Goal: Transaction & Acquisition: Purchase product/service

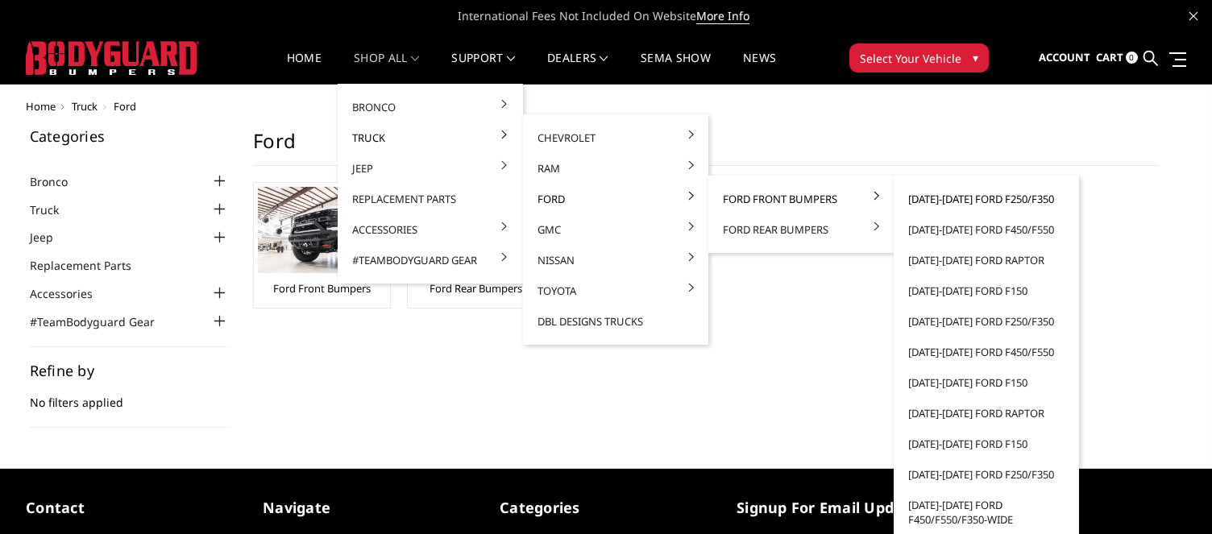
click at [982, 196] on link "[DATE]-[DATE] Ford F250/F350" at bounding box center [986, 199] width 172 height 31
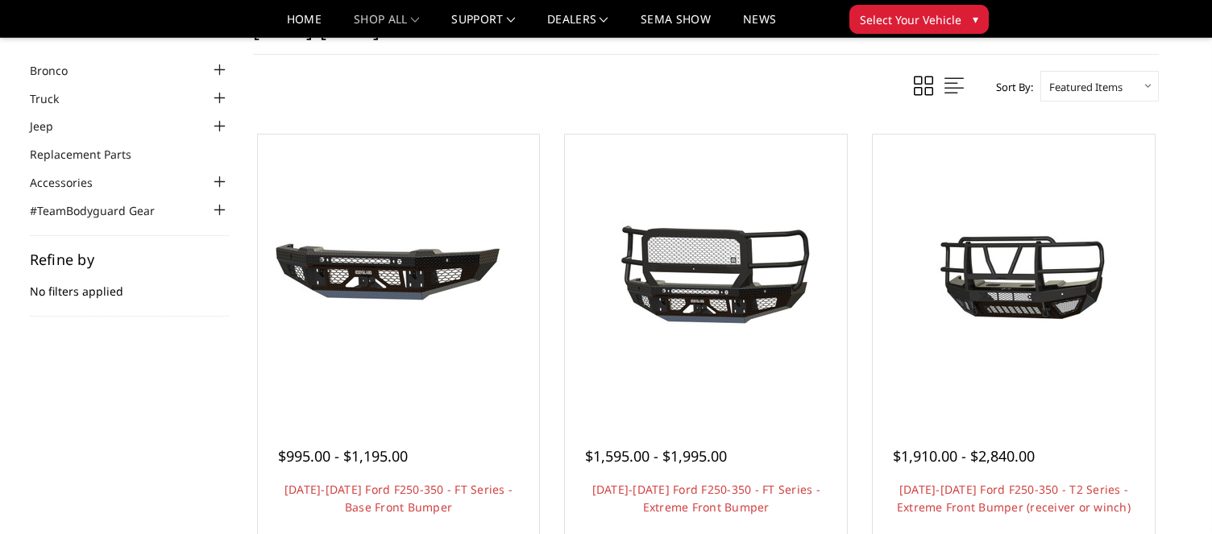
scroll to position [161, 0]
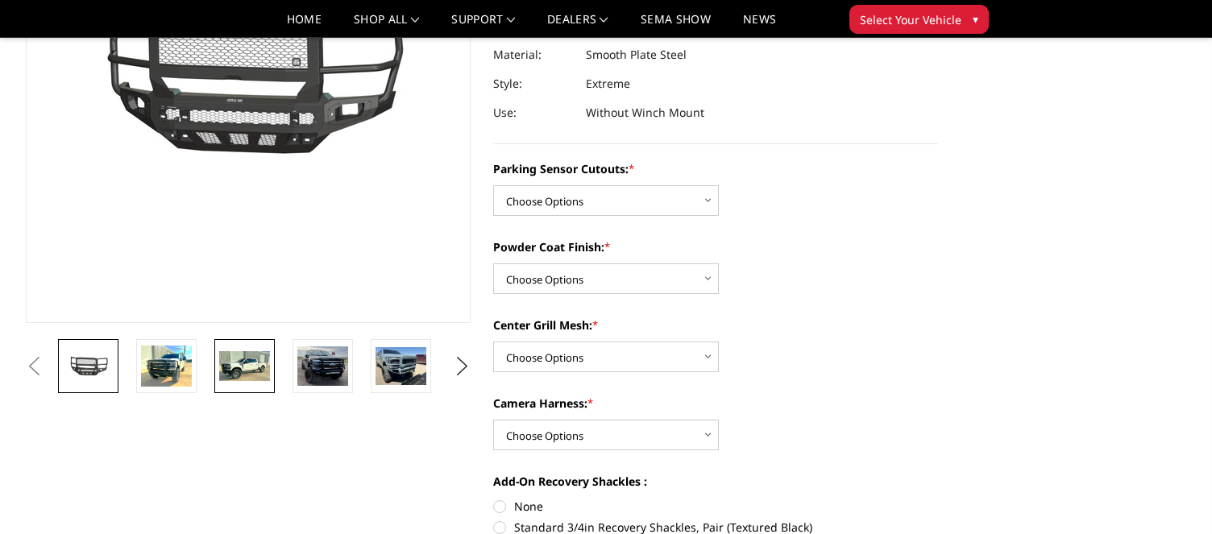
click at [235, 364] on img at bounding box center [244, 366] width 51 height 31
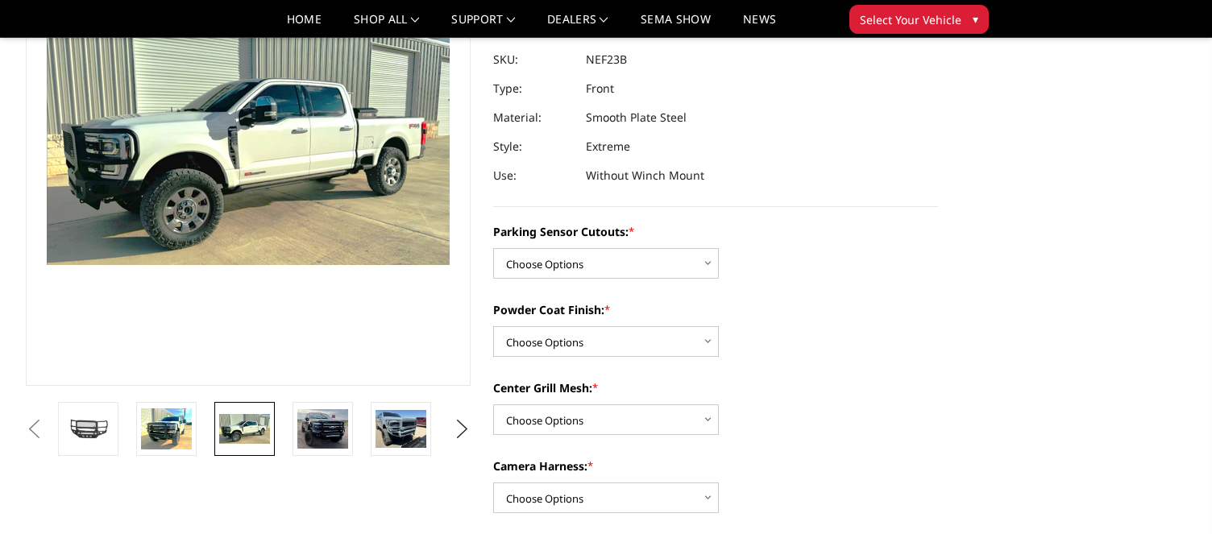
scroll to position [151, 0]
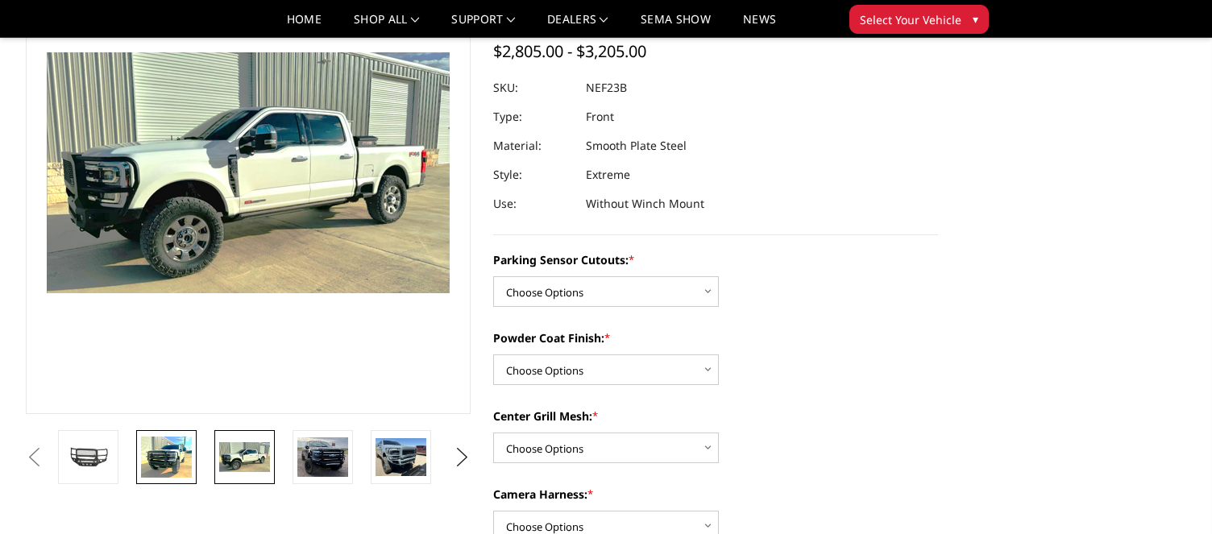
click at [172, 457] on img at bounding box center [166, 457] width 51 height 41
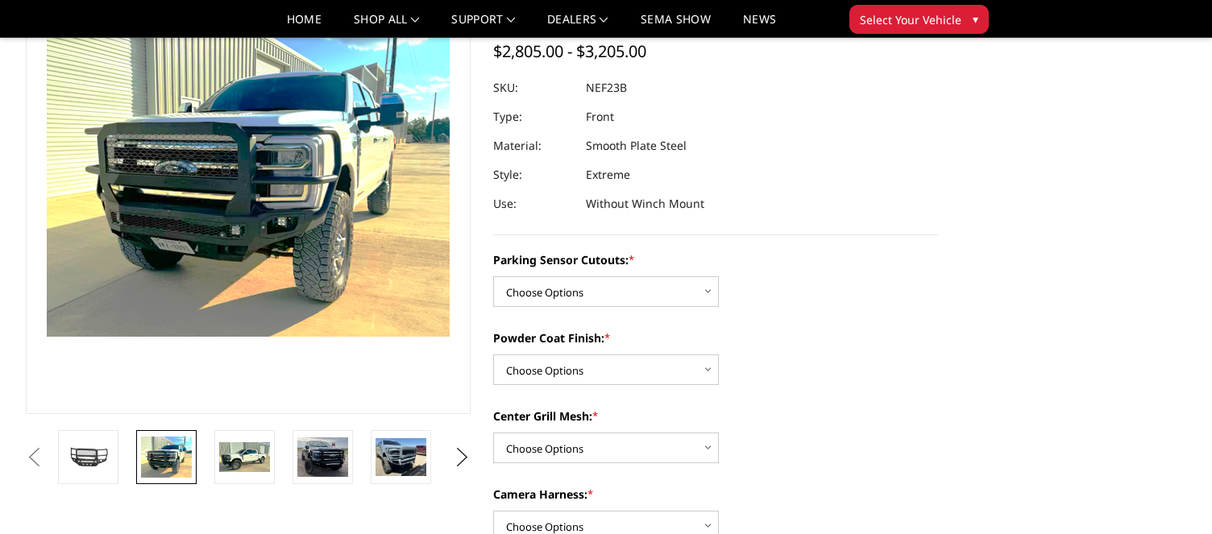
scroll to position [106, 0]
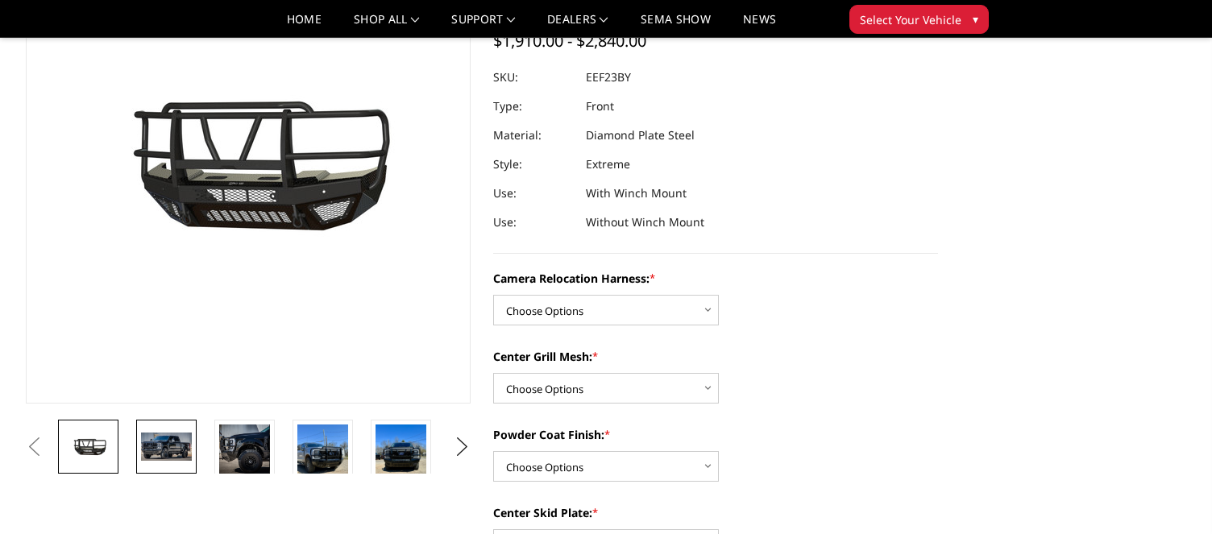
click at [179, 446] on img at bounding box center [166, 446] width 51 height 27
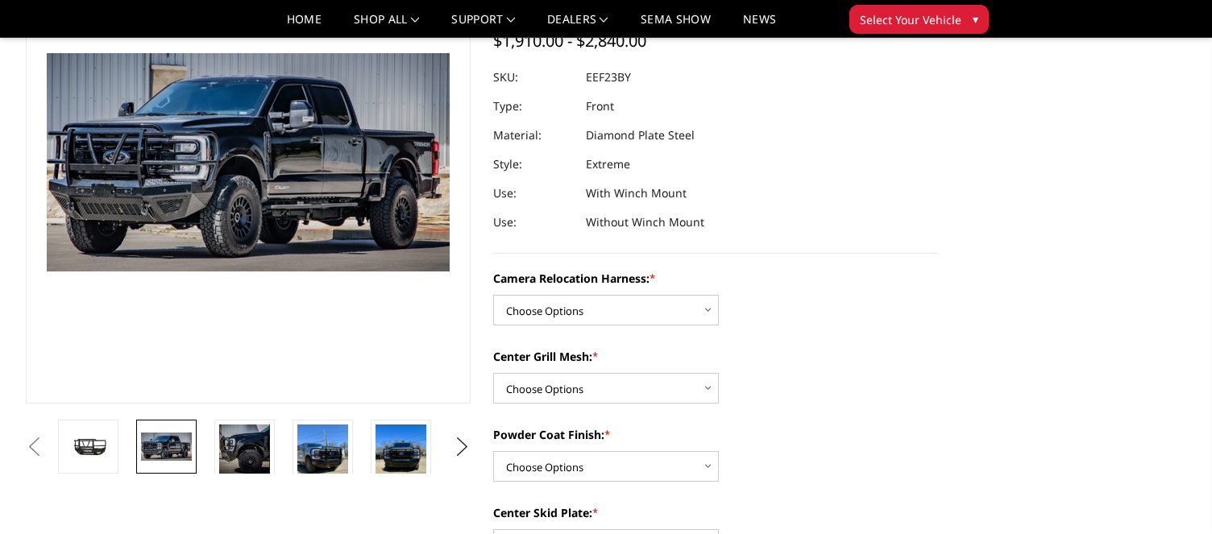
scroll to position [164, 0]
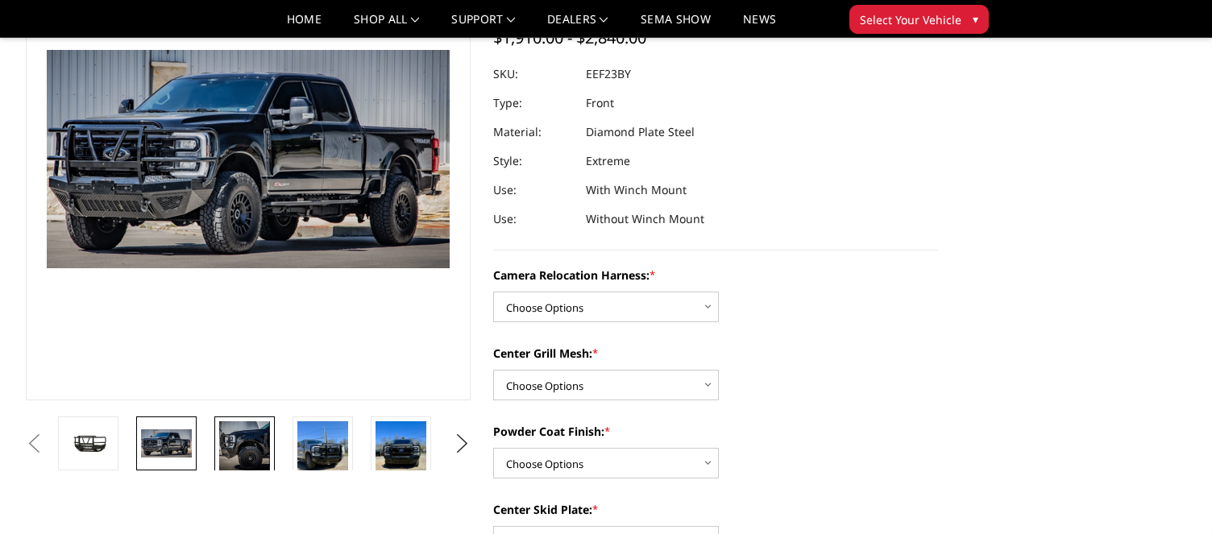
click at [238, 452] on img at bounding box center [244, 447] width 51 height 51
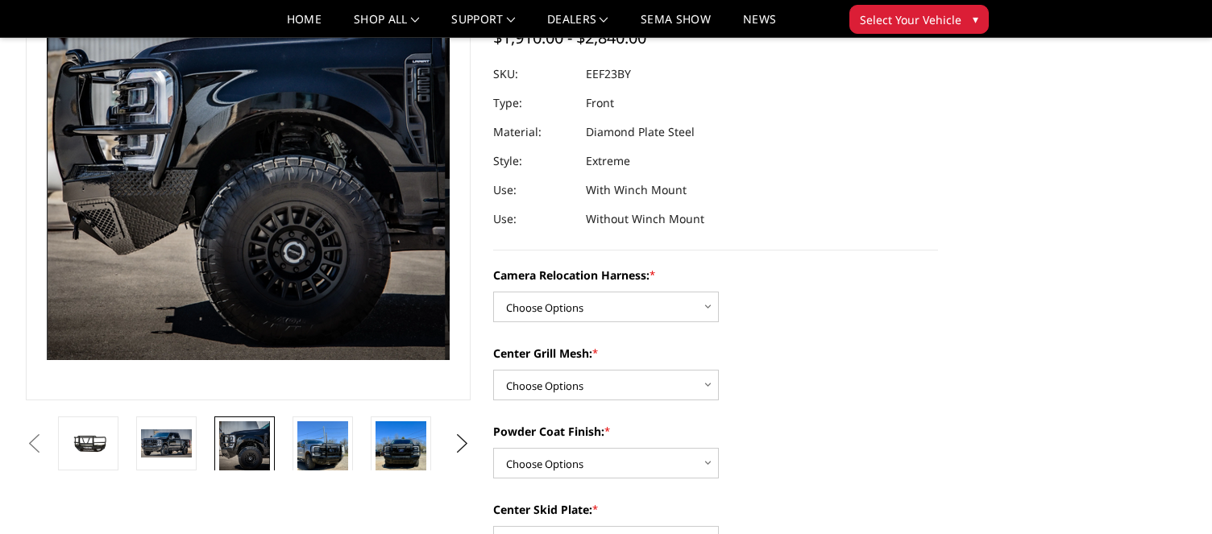
scroll to position [73, 0]
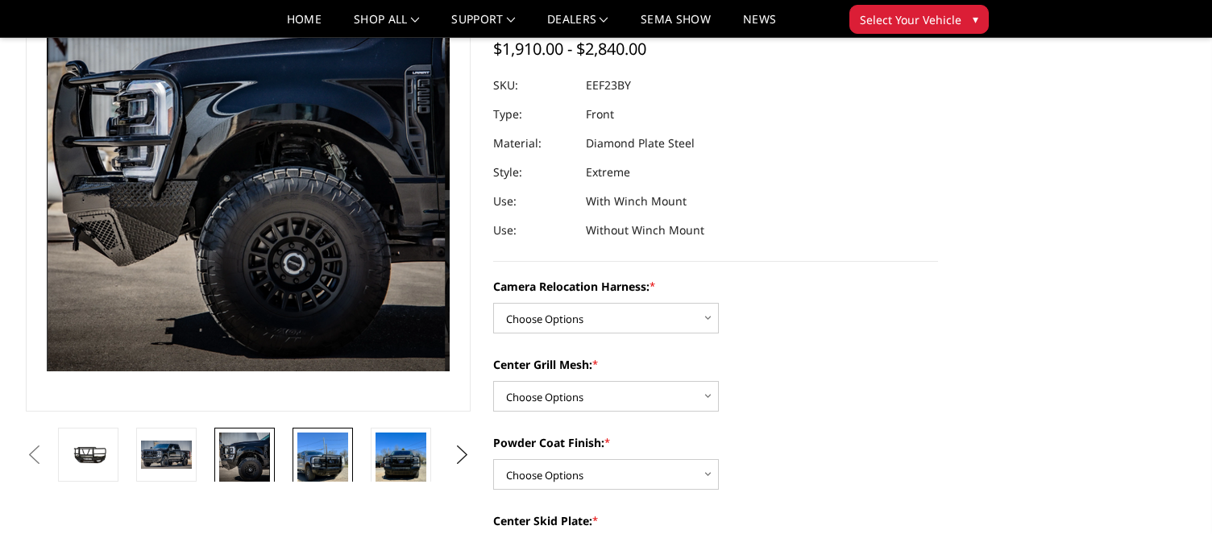
click at [326, 464] on img at bounding box center [322, 467] width 51 height 68
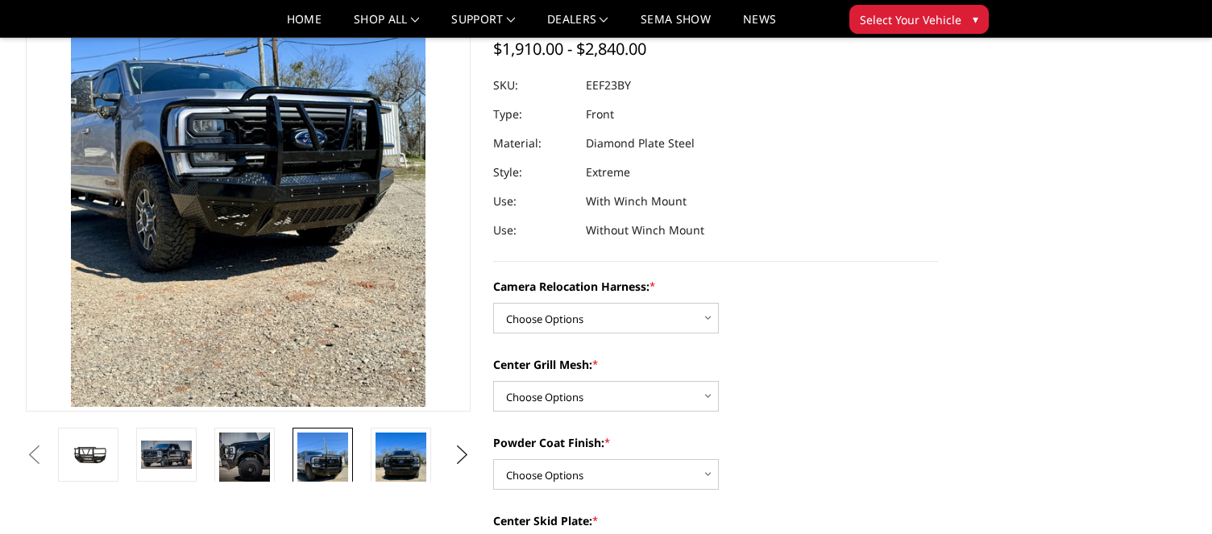
scroll to position [117, 0]
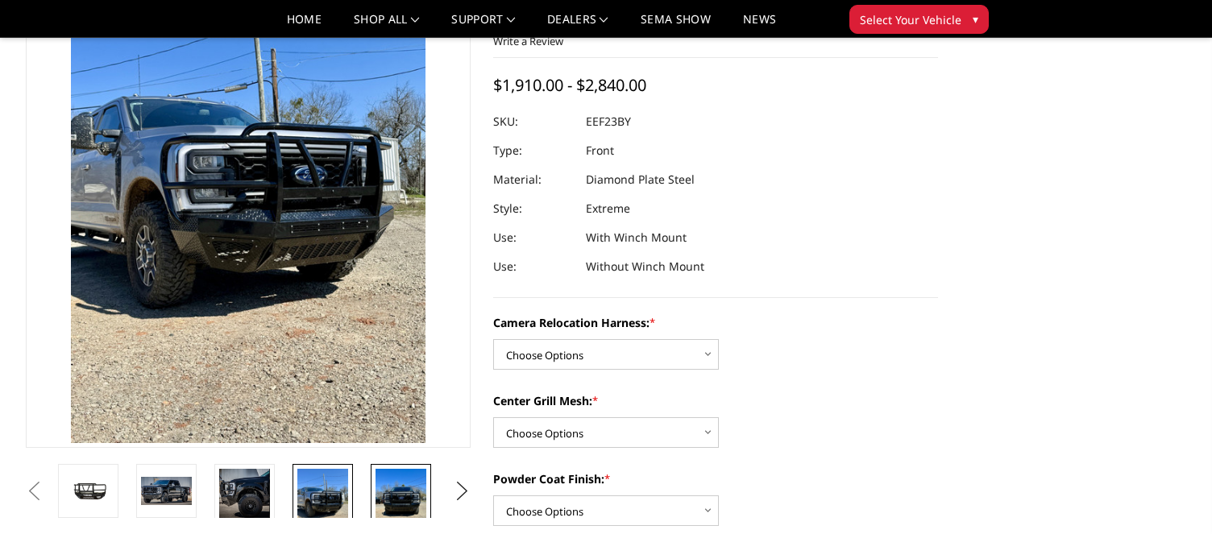
click at [396, 481] on img at bounding box center [401, 503] width 51 height 68
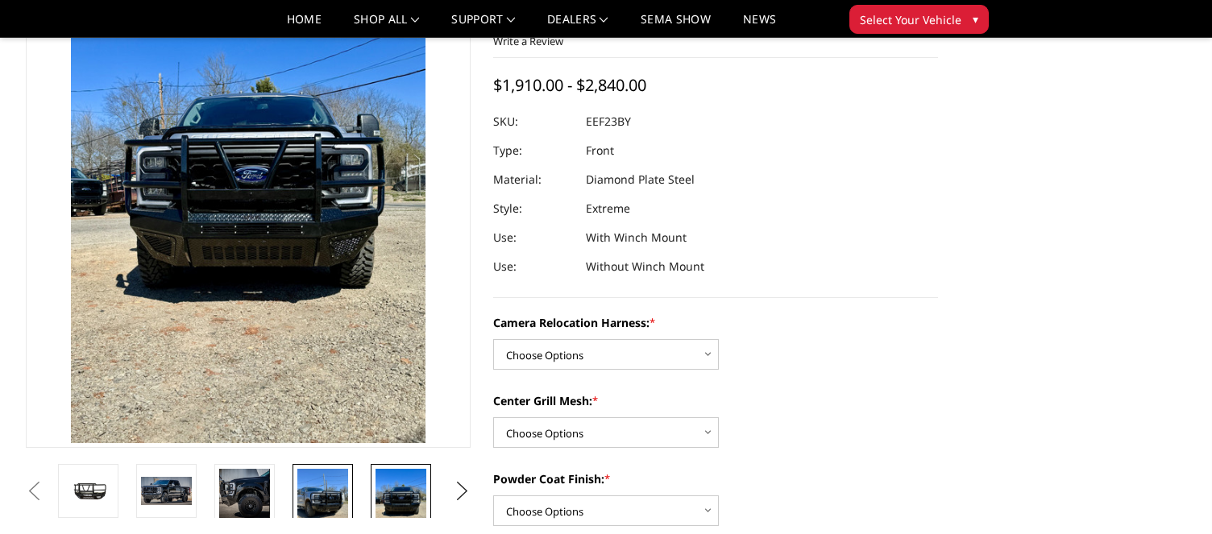
click at [339, 480] on img at bounding box center [322, 503] width 51 height 68
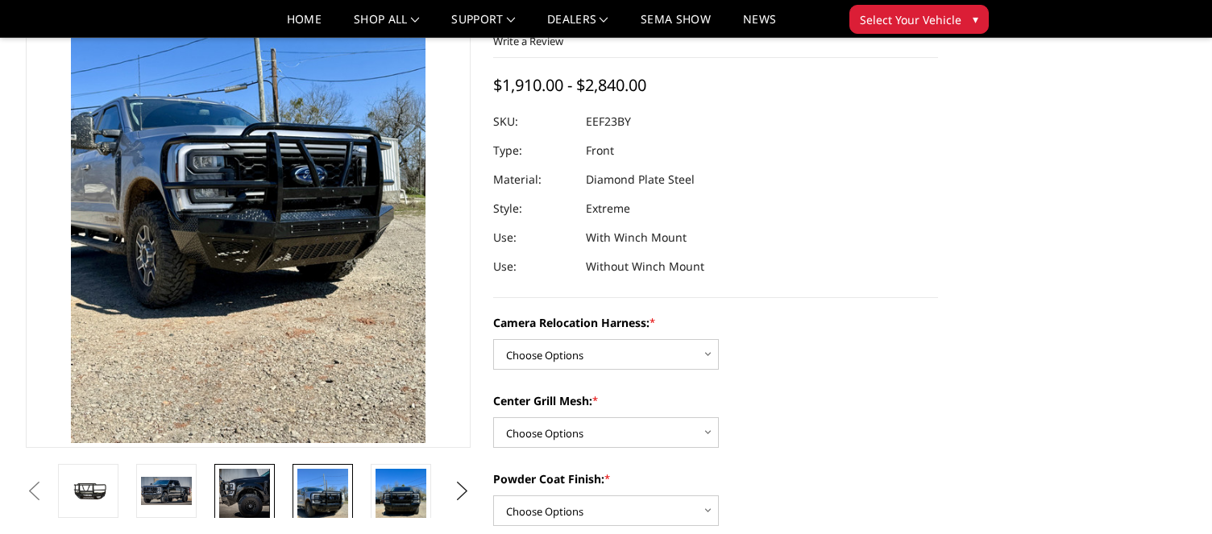
click at [254, 495] on img at bounding box center [244, 494] width 51 height 51
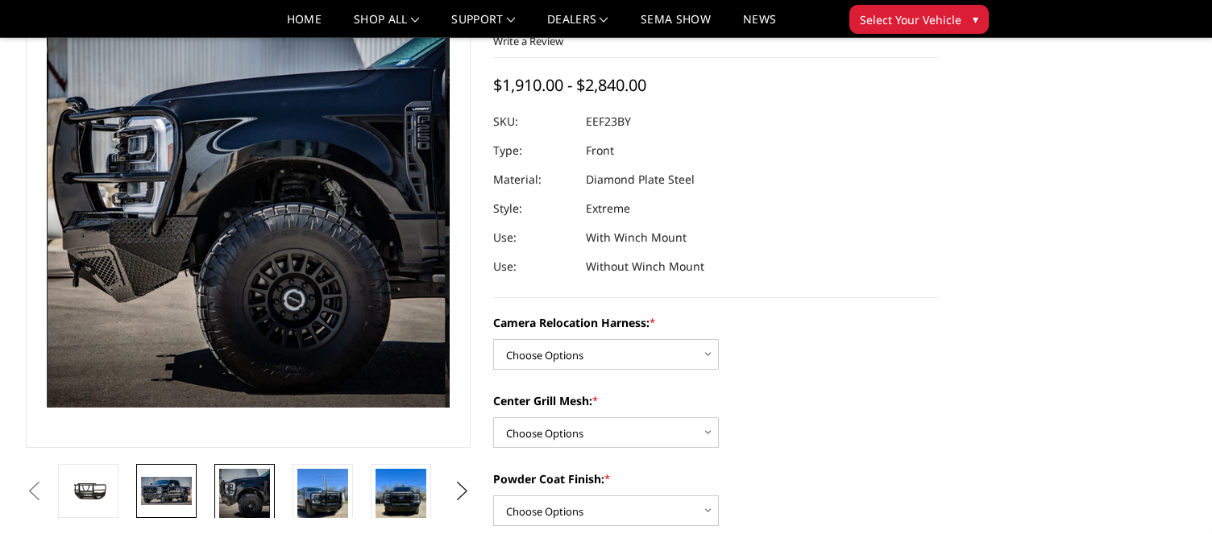
click at [172, 500] on img at bounding box center [166, 490] width 51 height 27
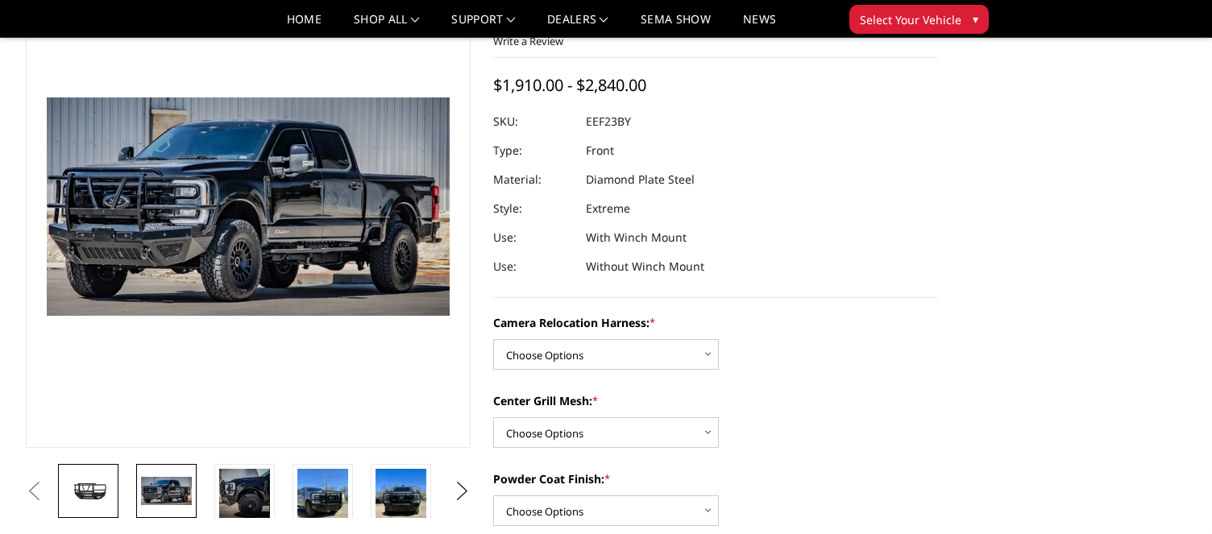
click at [102, 512] on link at bounding box center [88, 491] width 60 height 54
